Goal: Information Seeking & Learning: Learn about a topic

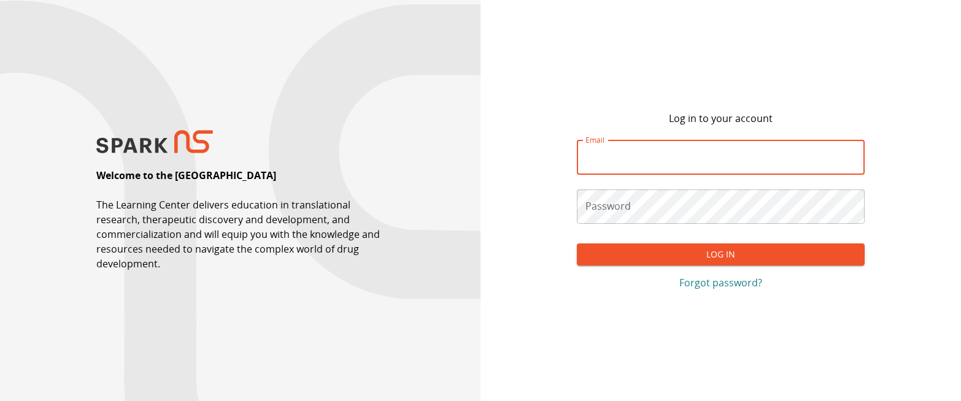
click at [617, 160] on input "Email" at bounding box center [721, 158] width 288 height 34
type input "**********"
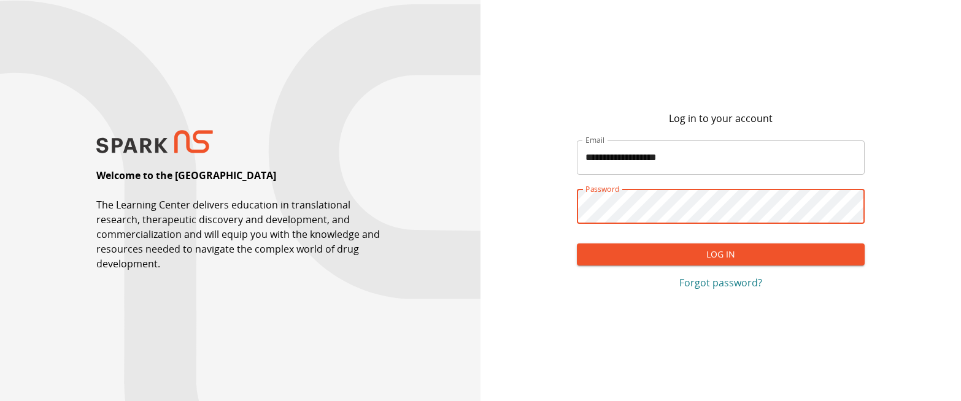
click at [660, 252] on button "Log In" at bounding box center [721, 255] width 288 height 23
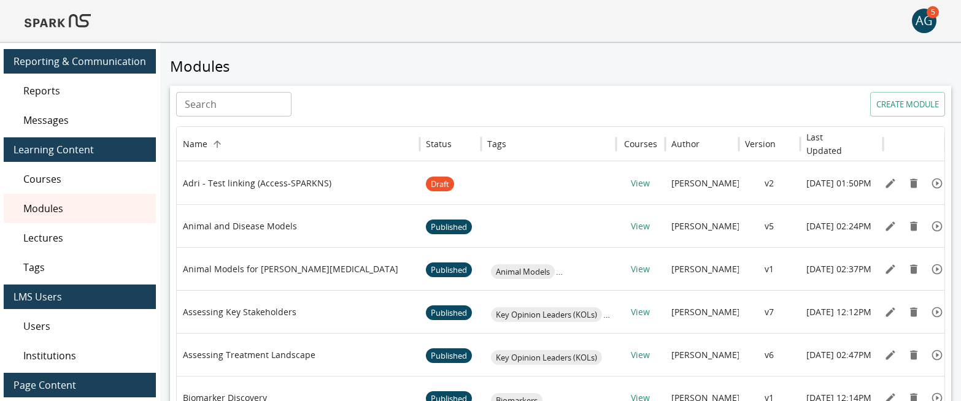
click at [64, 234] on span "Lectures" at bounding box center [84, 238] width 123 height 15
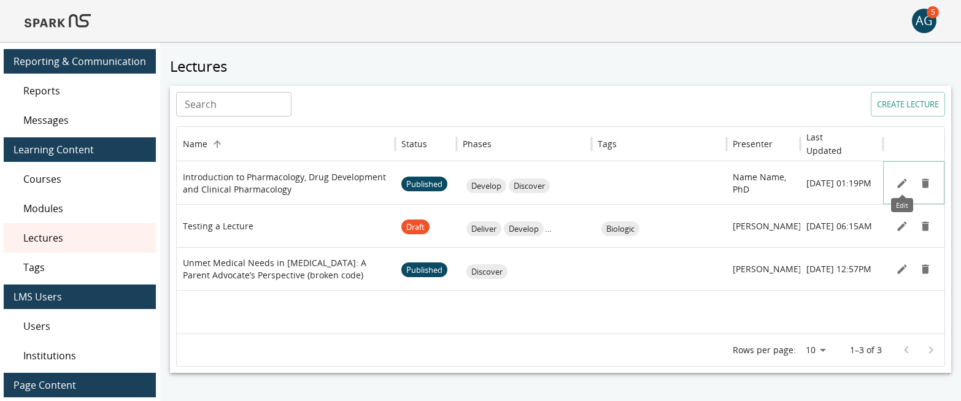
click at [901, 184] on icon "Edit" at bounding box center [901, 183] width 9 height 9
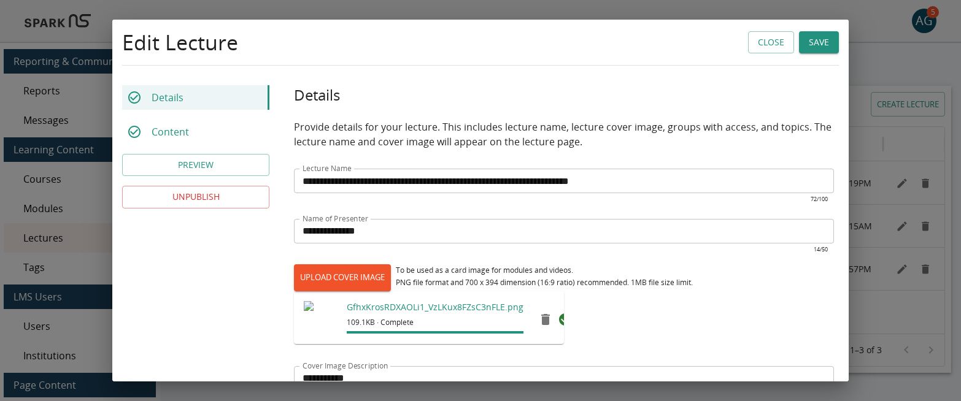
type input "*********"
type input "**"
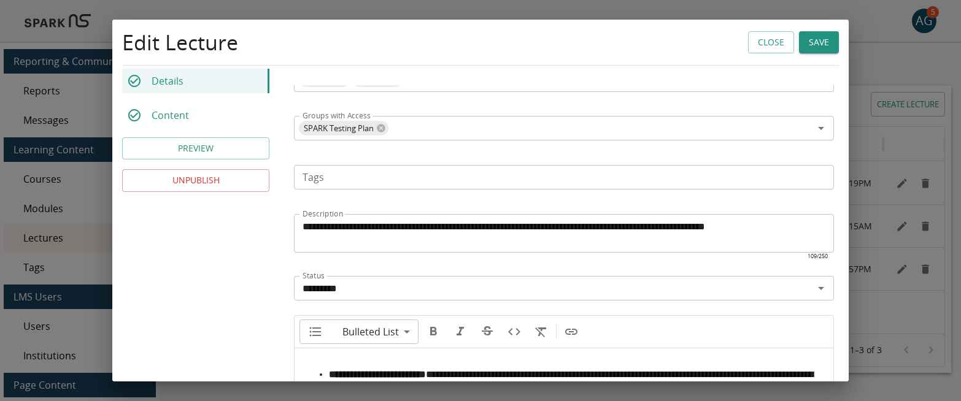
scroll to position [587, 0]
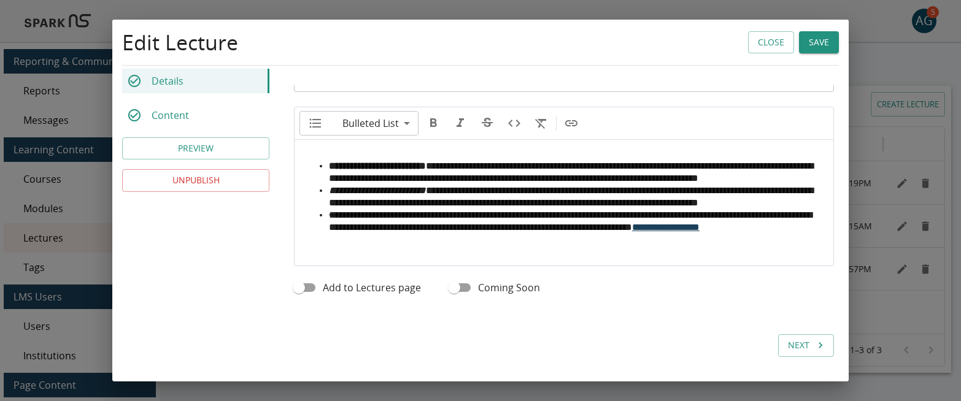
click at [198, 121] on div "Content" at bounding box center [195, 115] width 147 height 25
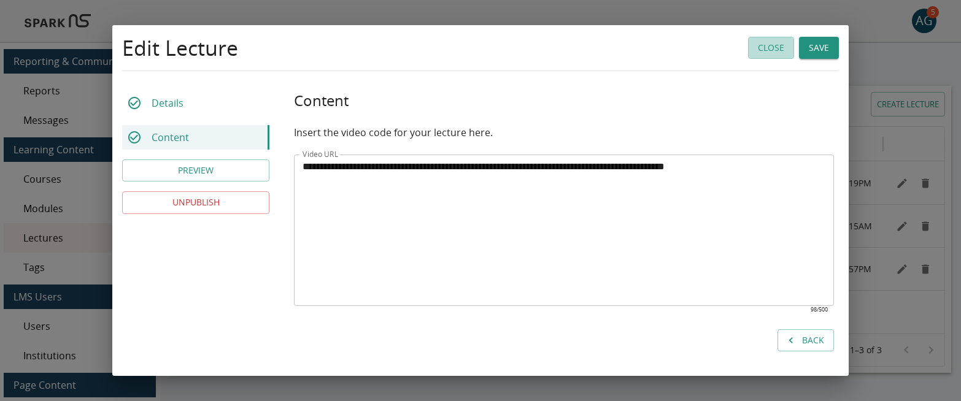
click at [763, 40] on button "Close" at bounding box center [771, 48] width 46 height 23
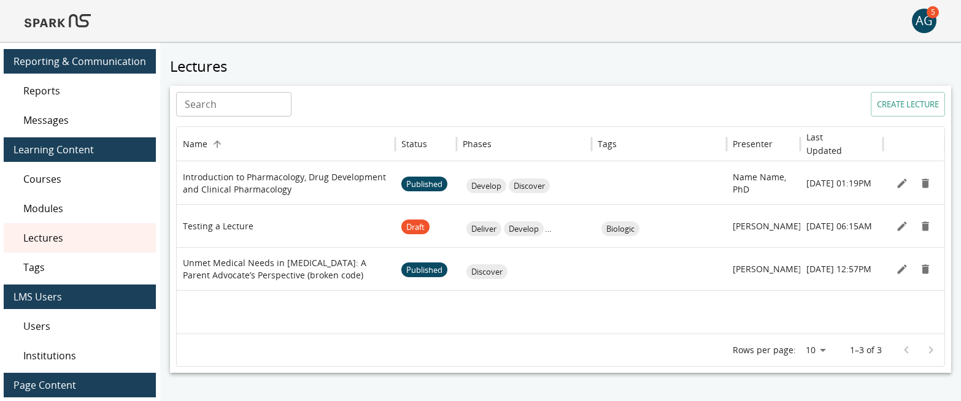
click at [57, 20] on img at bounding box center [58, 20] width 66 height 29
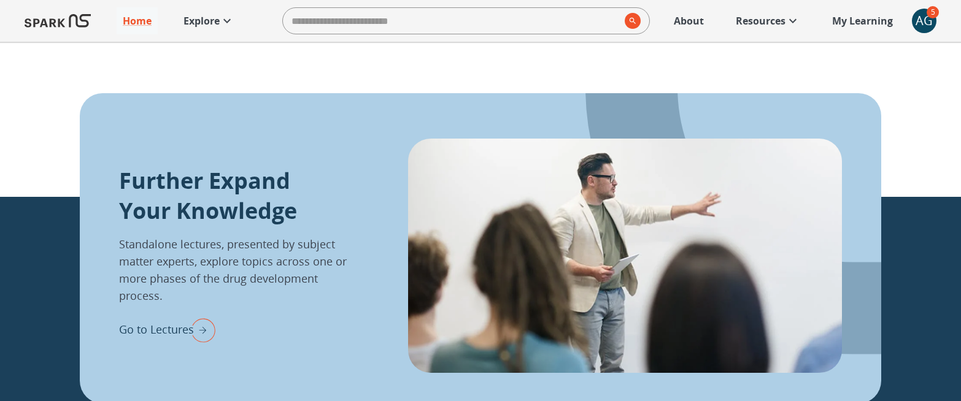
scroll to position [1552, 0]
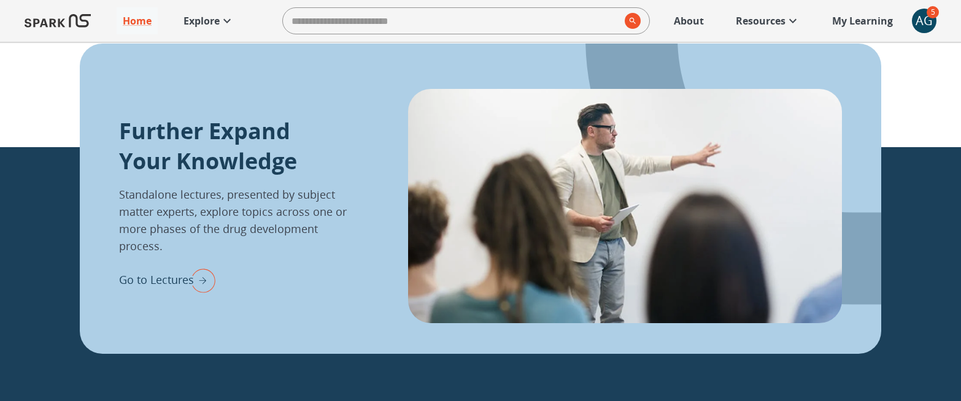
click at [209, 19] on p "Explore" at bounding box center [201, 20] width 36 height 15
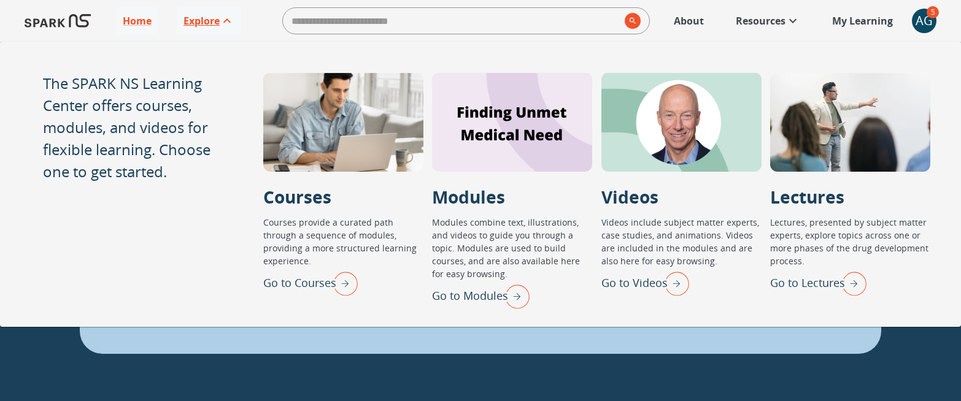
click at [209, 19] on p "Explore" at bounding box center [201, 20] width 36 height 15
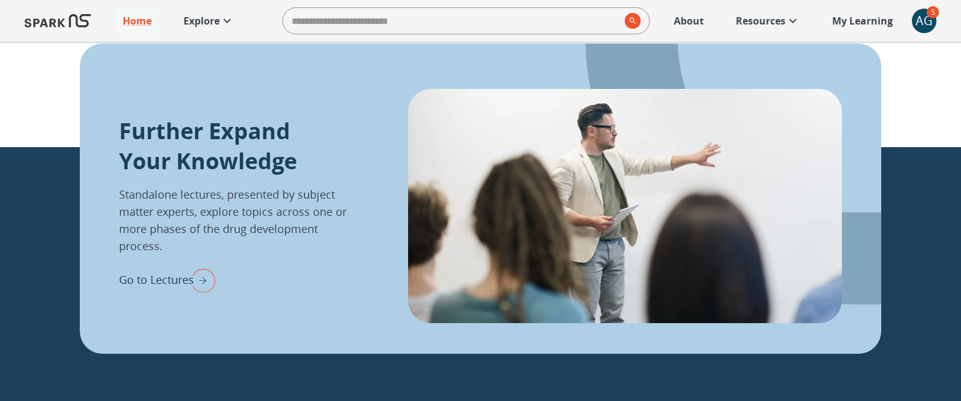
click at [175, 272] on p "Go to Lectures" at bounding box center [156, 280] width 75 height 17
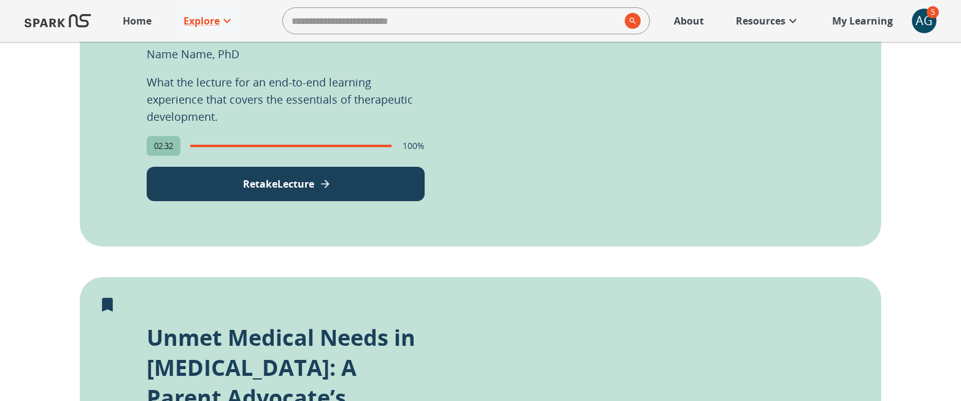
scroll to position [563, 0]
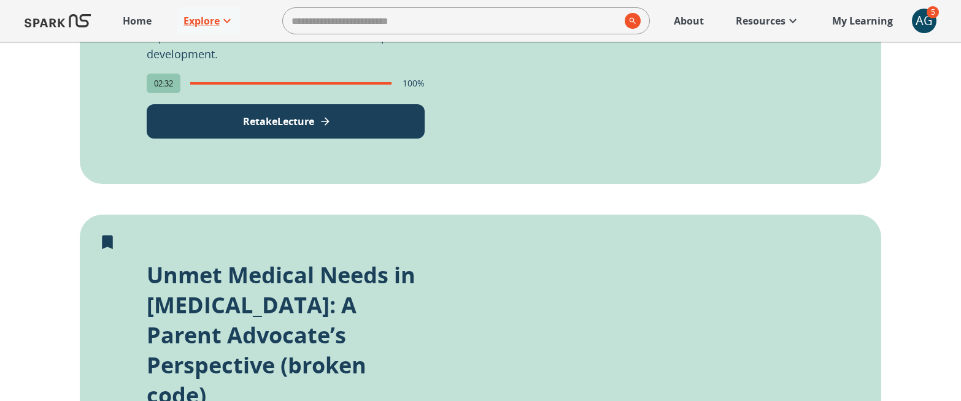
click at [307, 117] on p "Retake Lecture" at bounding box center [278, 121] width 71 height 15
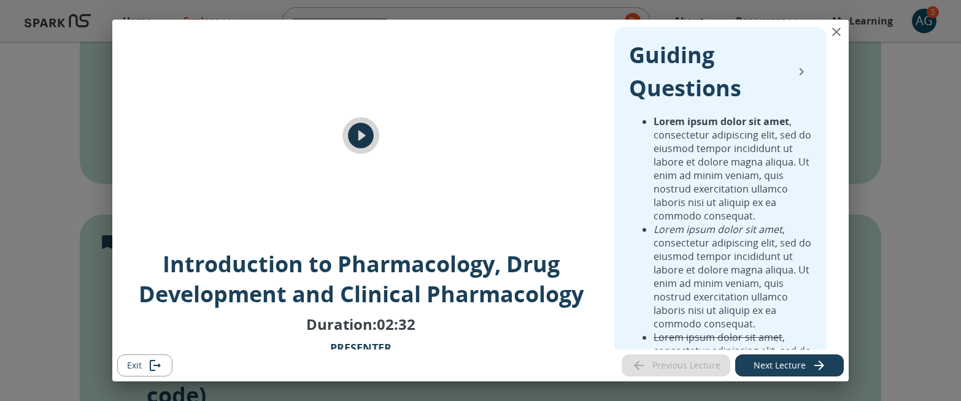
click at [360, 139] on icon "play" at bounding box center [360, 135] width 31 height 31
click at [800, 67] on icon "collapse" at bounding box center [801, 71] width 15 height 15
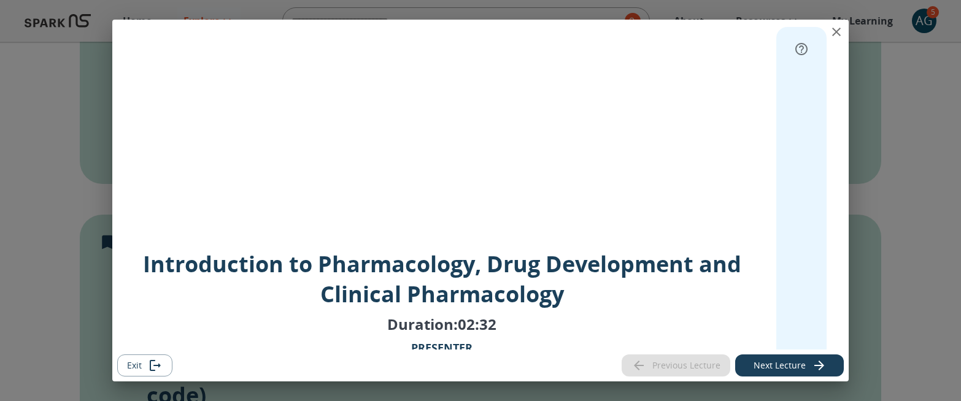
click at [782, 362] on button "Next Lecture" at bounding box center [789, 366] width 109 height 23
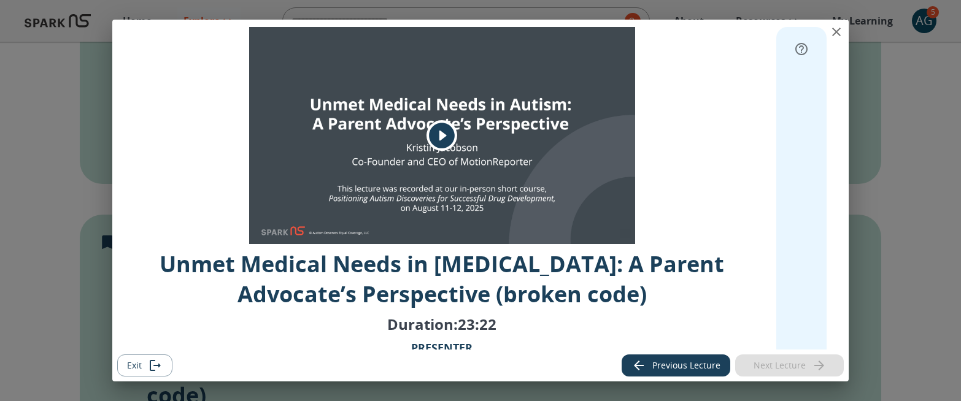
click at [836, 29] on icon "close" at bounding box center [836, 32] width 15 height 15
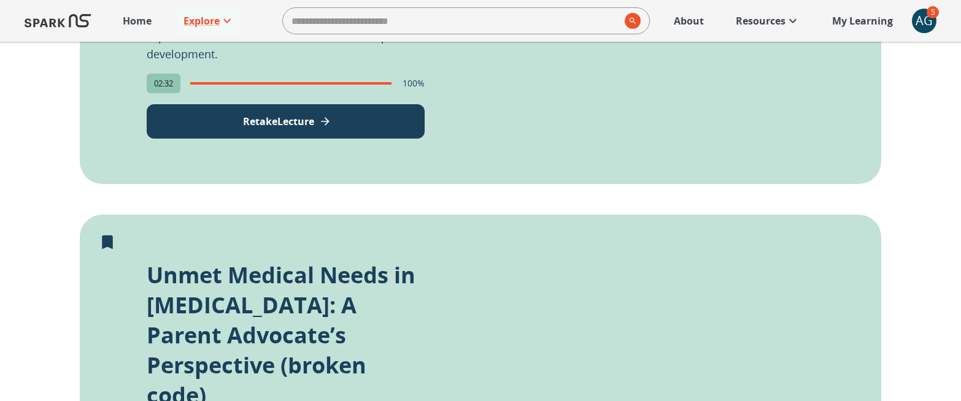
click at [864, 20] on p "My Learning" at bounding box center [862, 20] width 61 height 15
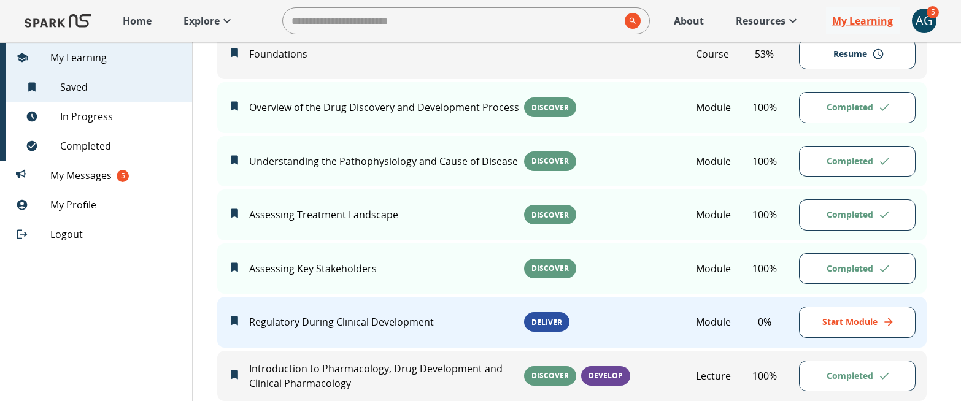
scroll to position [412, 0]
